Goal: Task Accomplishment & Management: Manage account settings

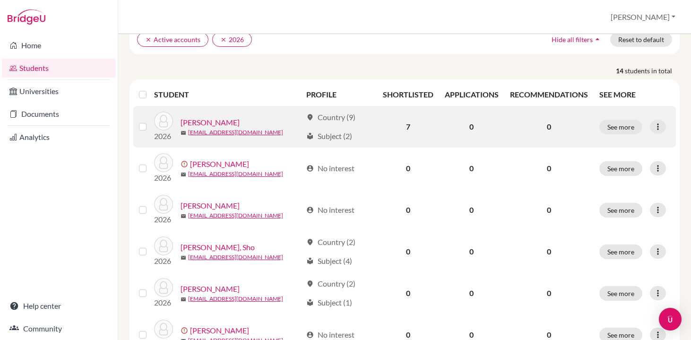
scroll to position [119, 0]
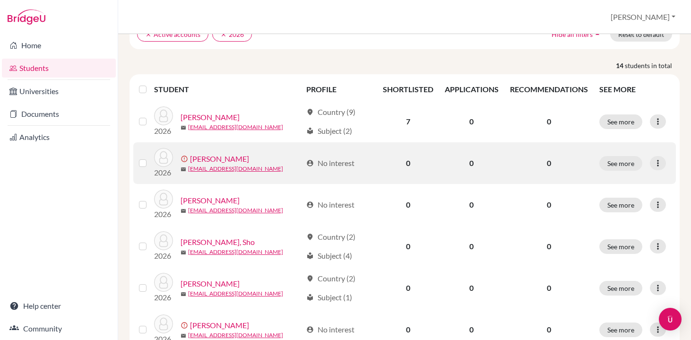
click at [150, 157] on label at bounding box center [150, 157] width 0 height 0
click at [0, 0] on input "checkbox" at bounding box center [0, 0] width 0 height 0
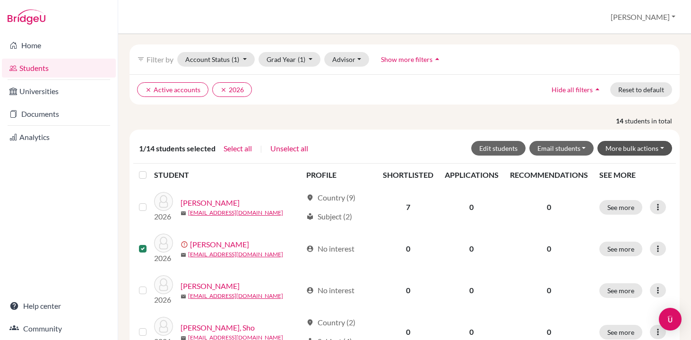
scroll to position [63, 0]
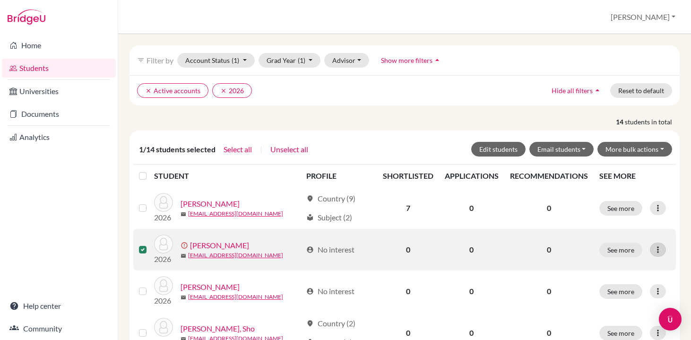
click at [656, 250] on icon at bounding box center [657, 249] width 9 height 9
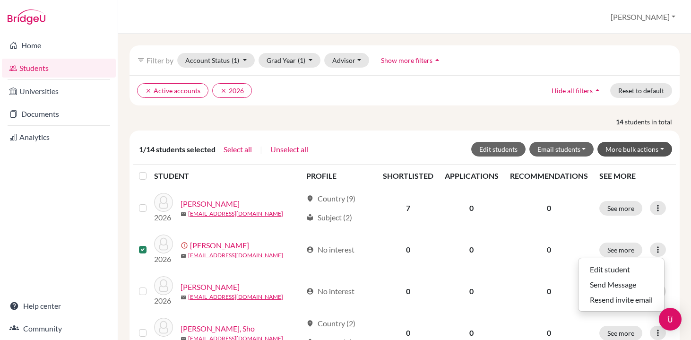
click at [608, 147] on button "More bulk actions" at bounding box center [635, 149] width 75 height 15
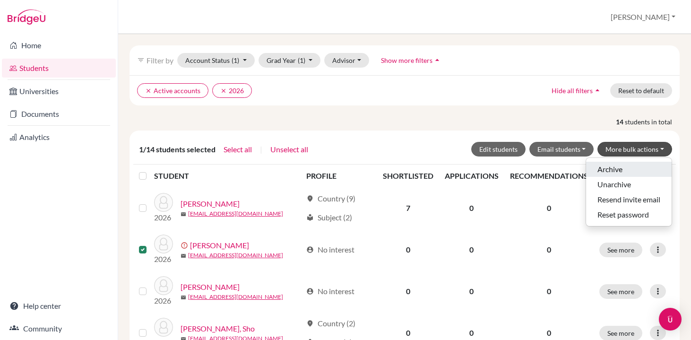
click at [611, 174] on button "Archive" at bounding box center [629, 169] width 86 height 15
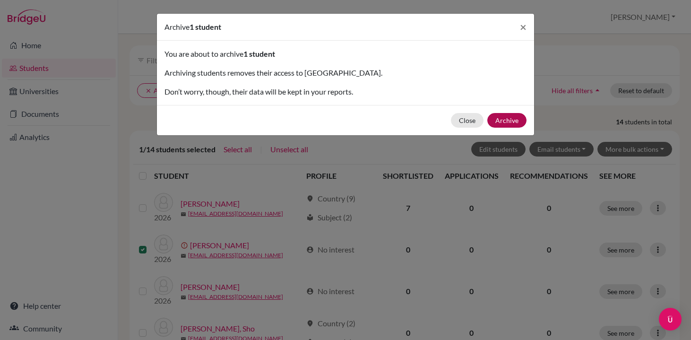
click at [514, 119] on button "Archive" at bounding box center [506, 120] width 39 height 15
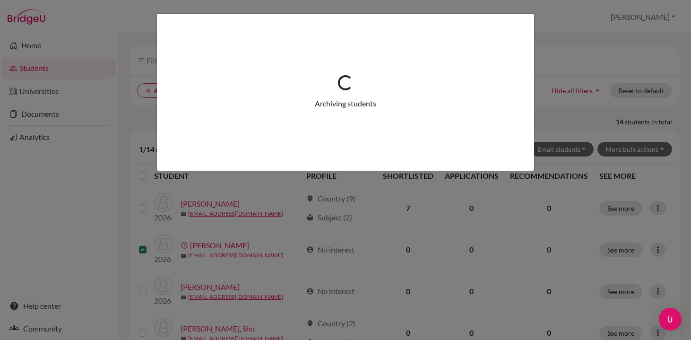
scroll to position [0, 0]
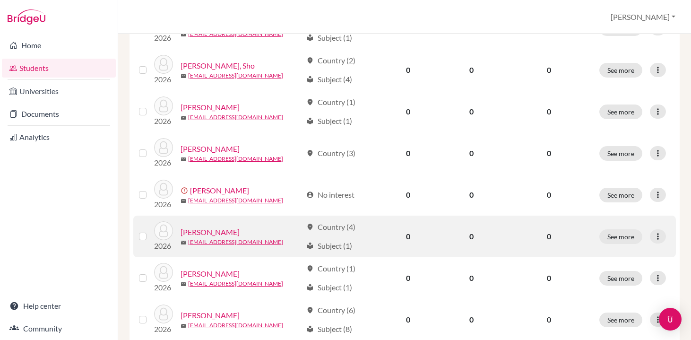
scroll to position [248, 0]
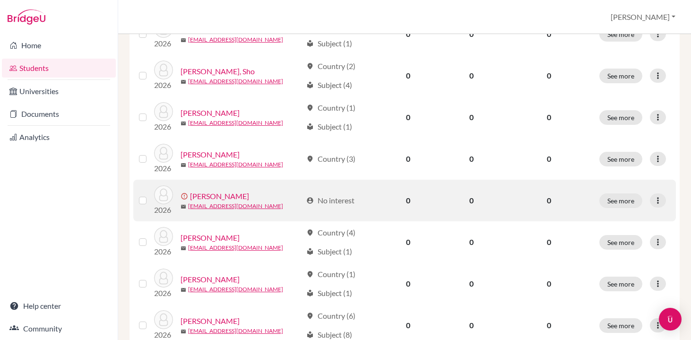
click at [150, 195] on label at bounding box center [150, 195] width 0 height 0
click at [0, 0] on input "checkbox" at bounding box center [0, 0] width 0 height 0
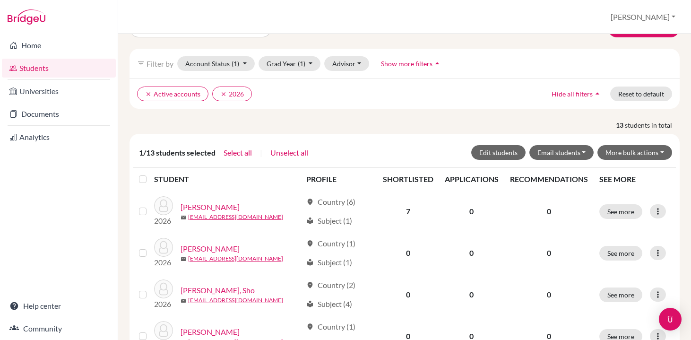
scroll to position [56, 0]
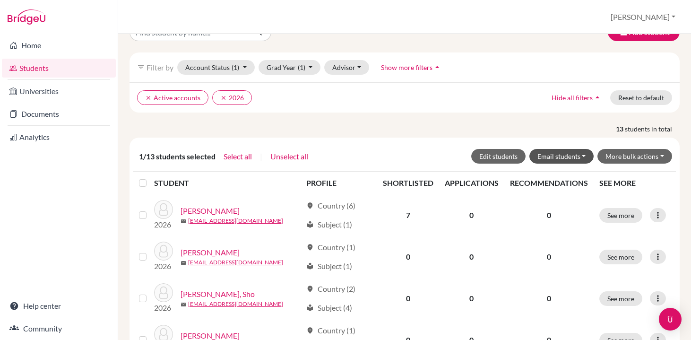
click at [588, 160] on button "Email students" at bounding box center [561, 156] width 65 height 15
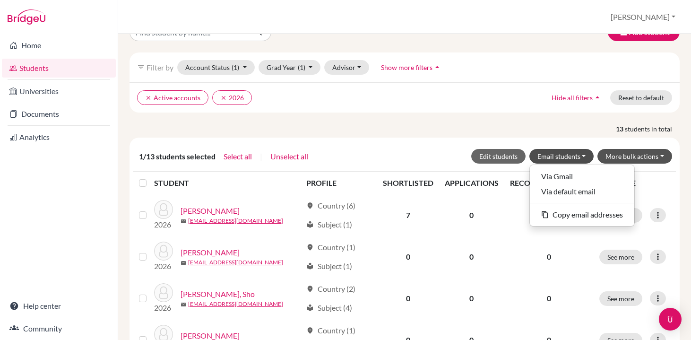
click at [644, 152] on button "More bulk actions" at bounding box center [635, 156] width 75 height 15
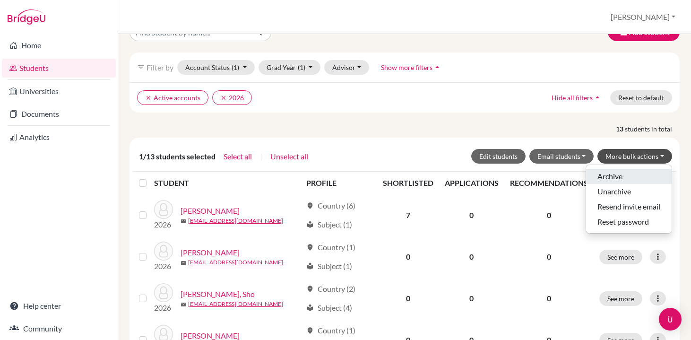
click at [636, 179] on button "Archive" at bounding box center [629, 176] width 86 height 15
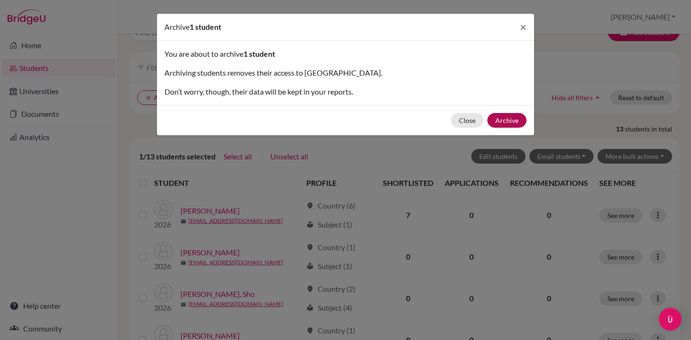
click at [508, 120] on button "Archive" at bounding box center [506, 120] width 39 height 15
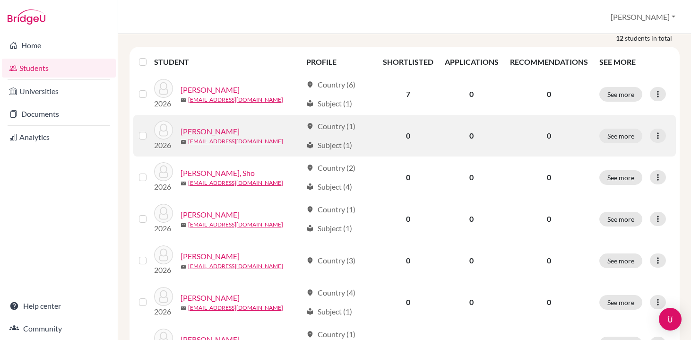
scroll to position [177, 0]
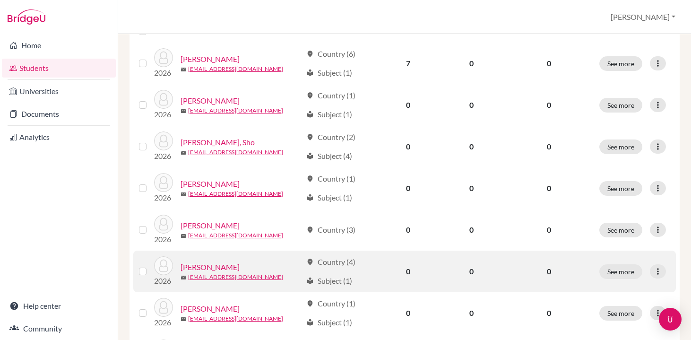
click at [220, 265] on link "[PERSON_NAME]" at bounding box center [210, 266] width 59 height 11
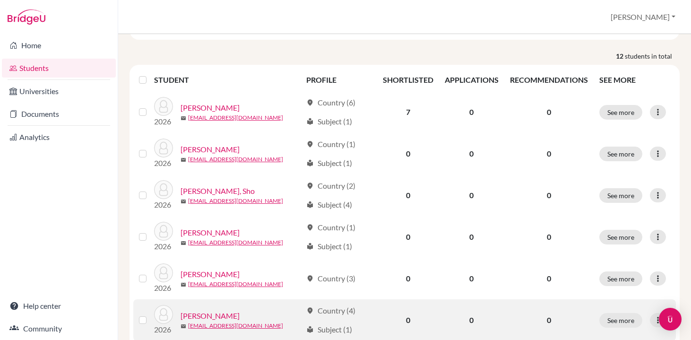
scroll to position [148, 0]
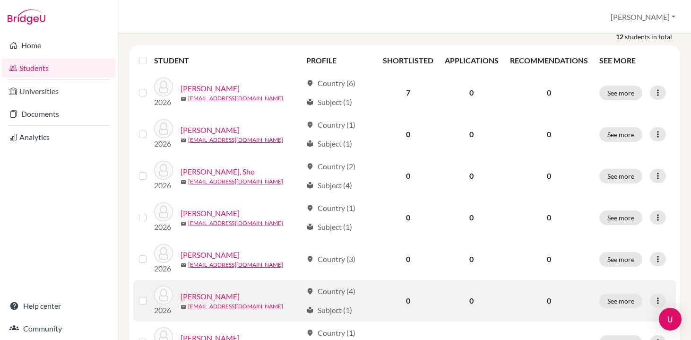
click at [209, 296] on link "[PERSON_NAME]" at bounding box center [210, 296] width 59 height 11
click at [622, 298] on button "See more" at bounding box center [620, 301] width 43 height 15
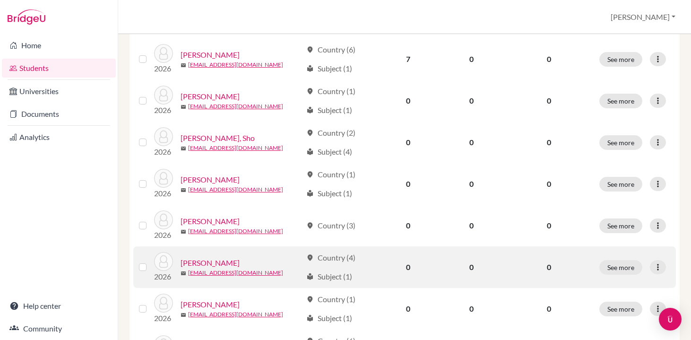
scroll to position [183, 0]
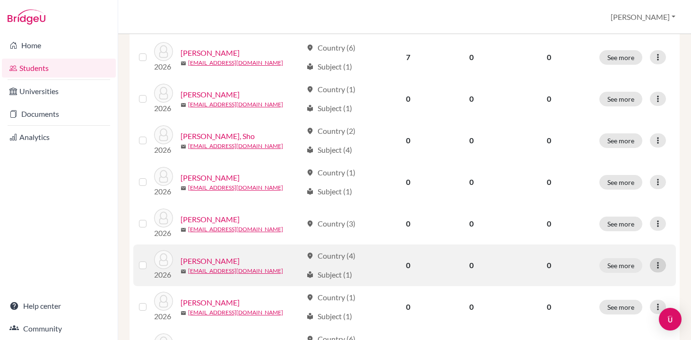
click at [658, 268] on icon at bounding box center [657, 264] width 9 height 9
click at [540, 269] on p "0" at bounding box center [549, 265] width 78 height 11
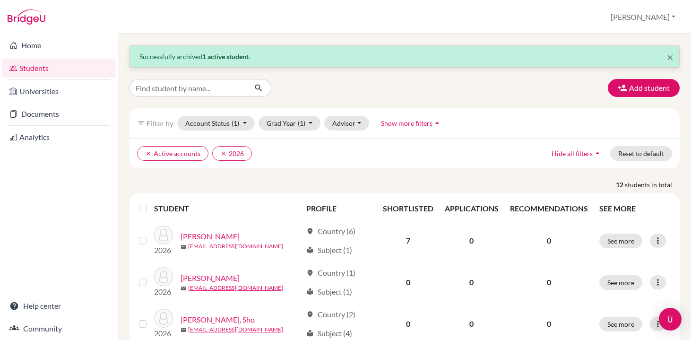
scroll to position [0, 0]
click at [89, 108] on link "Documents" at bounding box center [59, 113] width 114 height 19
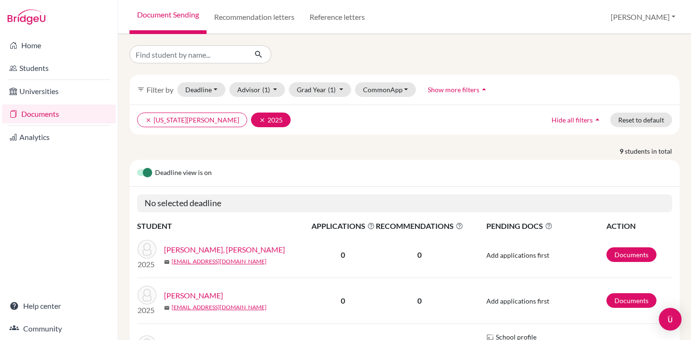
click at [251, 125] on button "clear 2025" at bounding box center [271, 120] width 40 height 15
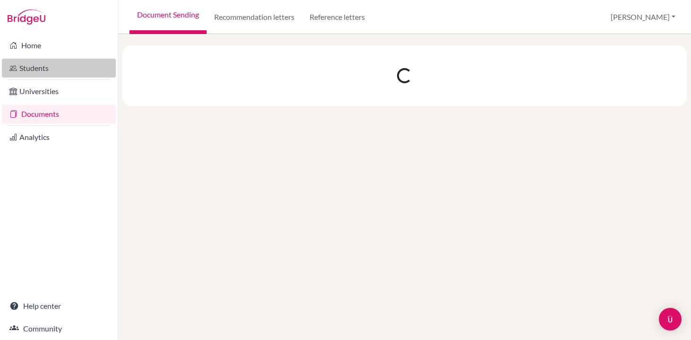
click at [65, 64] on link "Students" at bounding box center [59, 68] width 114 height 19
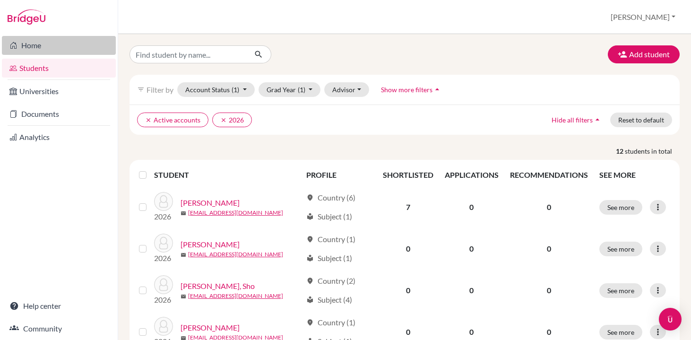
click at [84, 51] on link "Home" at bounding box center [59, 45] width 114 height 19
